Goal: Information Seeking & Learning: Learn about a topic

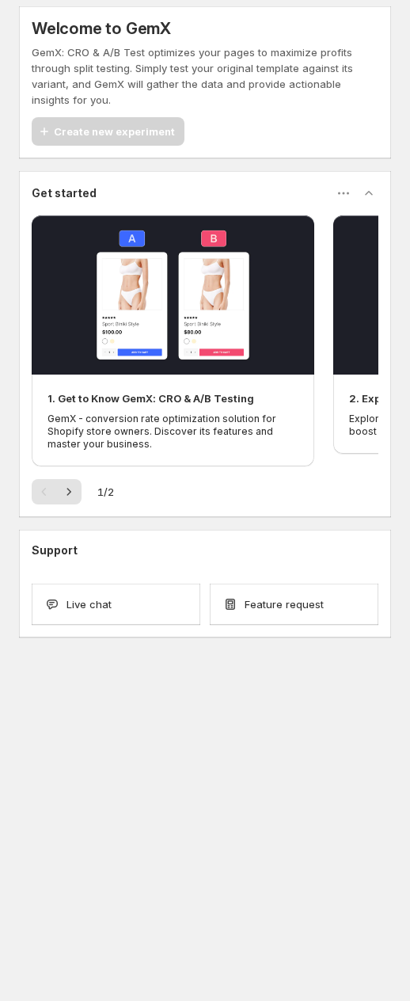
click at [220, 370] on button "button" at bounding box center [173, 294] width 283 height 159
click at [235, 408] on div "1. Get to Know GemX: CRO & A/B Testing GemX - conversion rate optimization solu…" at bounding box center [172, 420] width 251 height 60
